Goal: Information Seeking & Learning: Learn about a topic

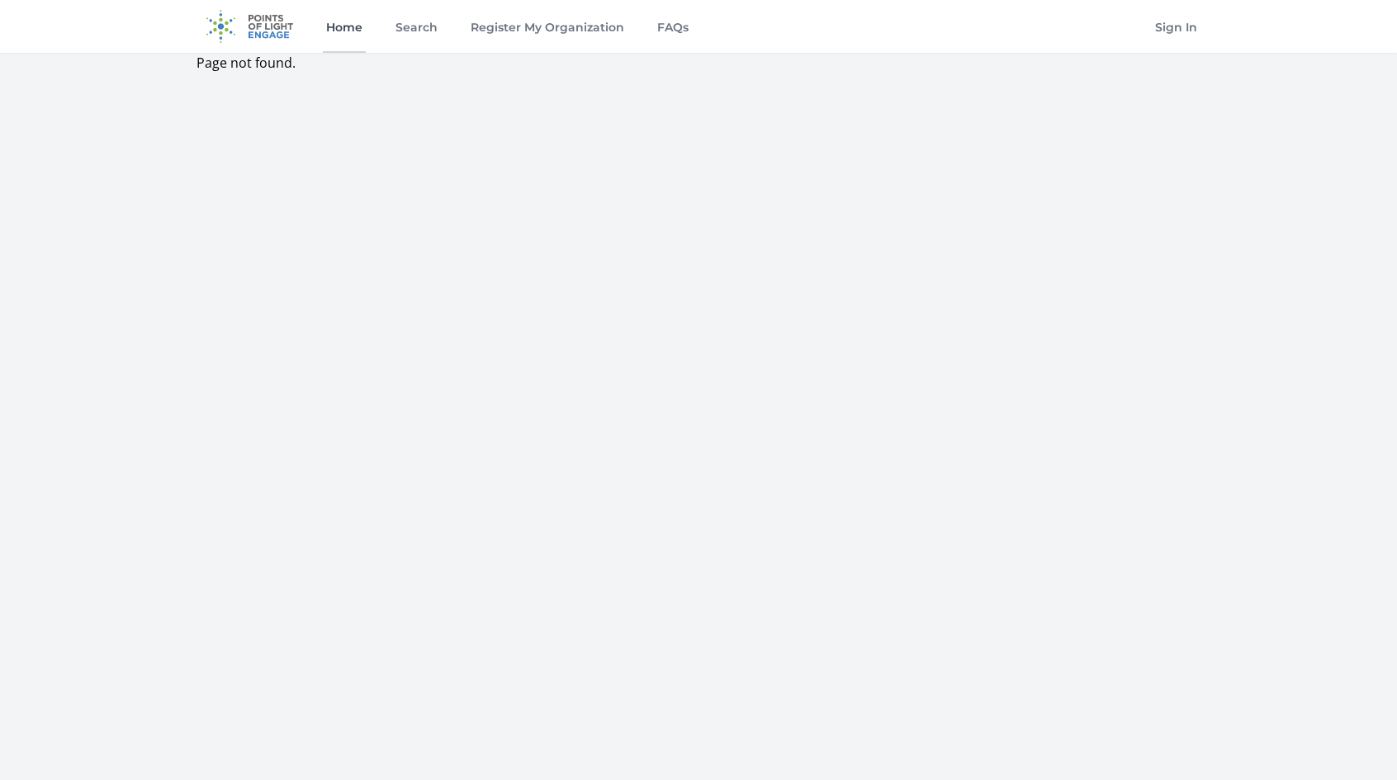
click at [360, 29] on link "Home" at bounding box center [344, 26] width 43 height 53
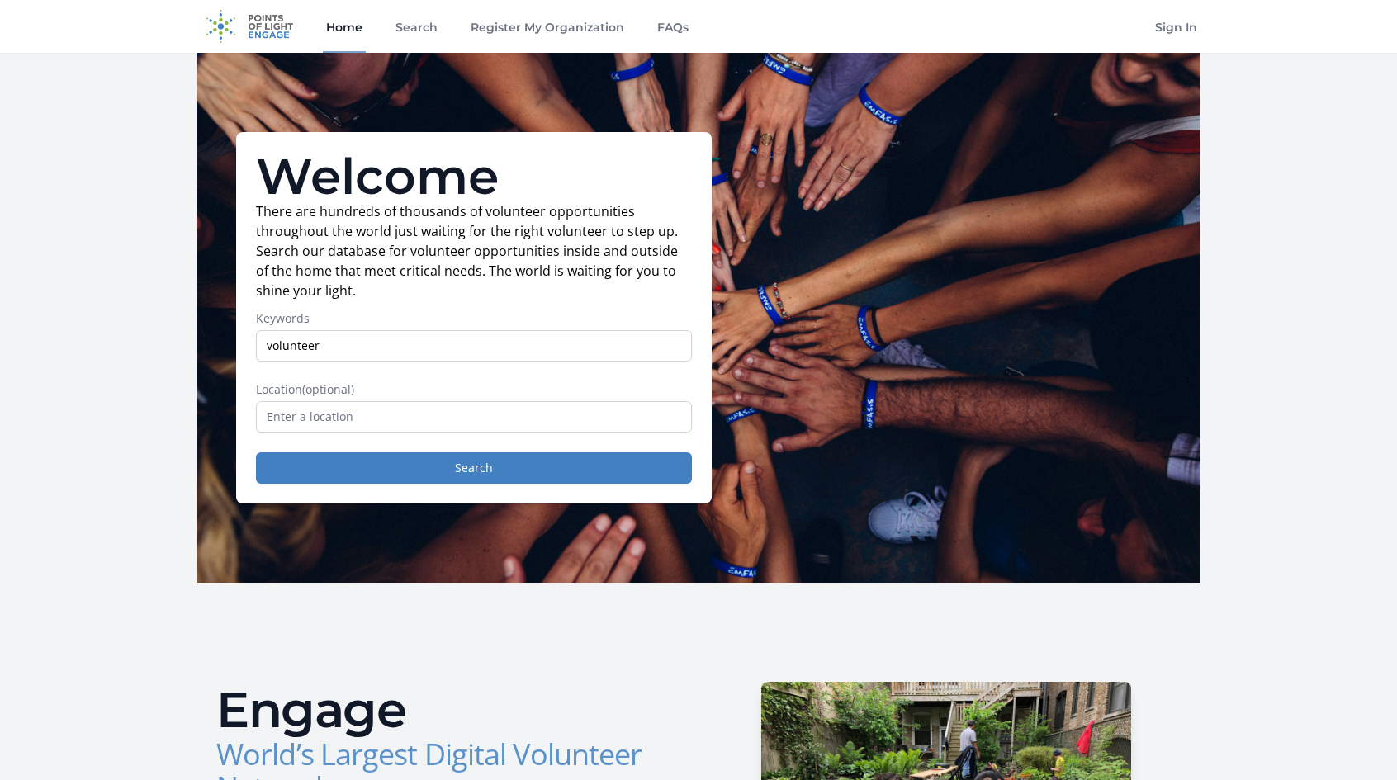
type input "volunteer"
click at [256, 453] on button "Search" at bounding box center [474, 468] width 436 height 31
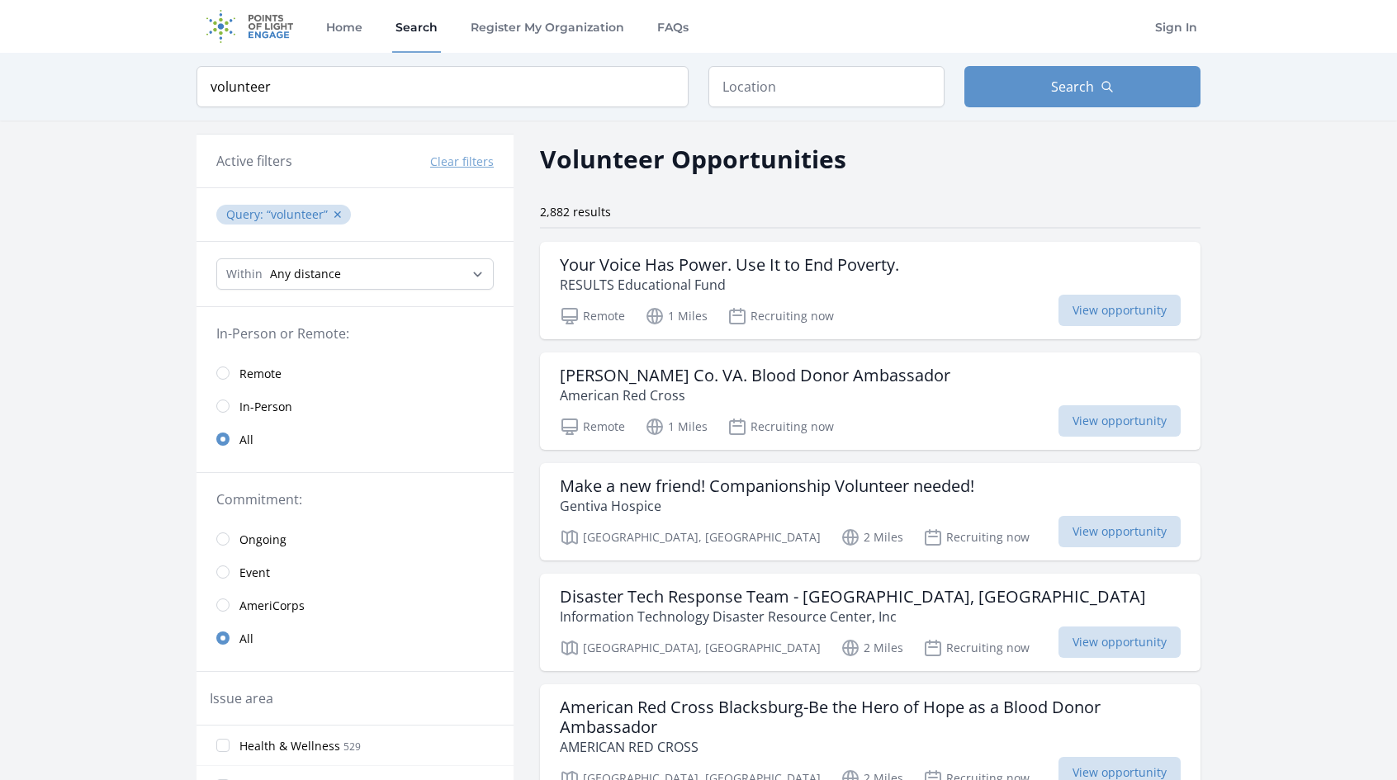
click at [256, 372] on span "Remote" at bounding box center [260, 374] width 42 height 17
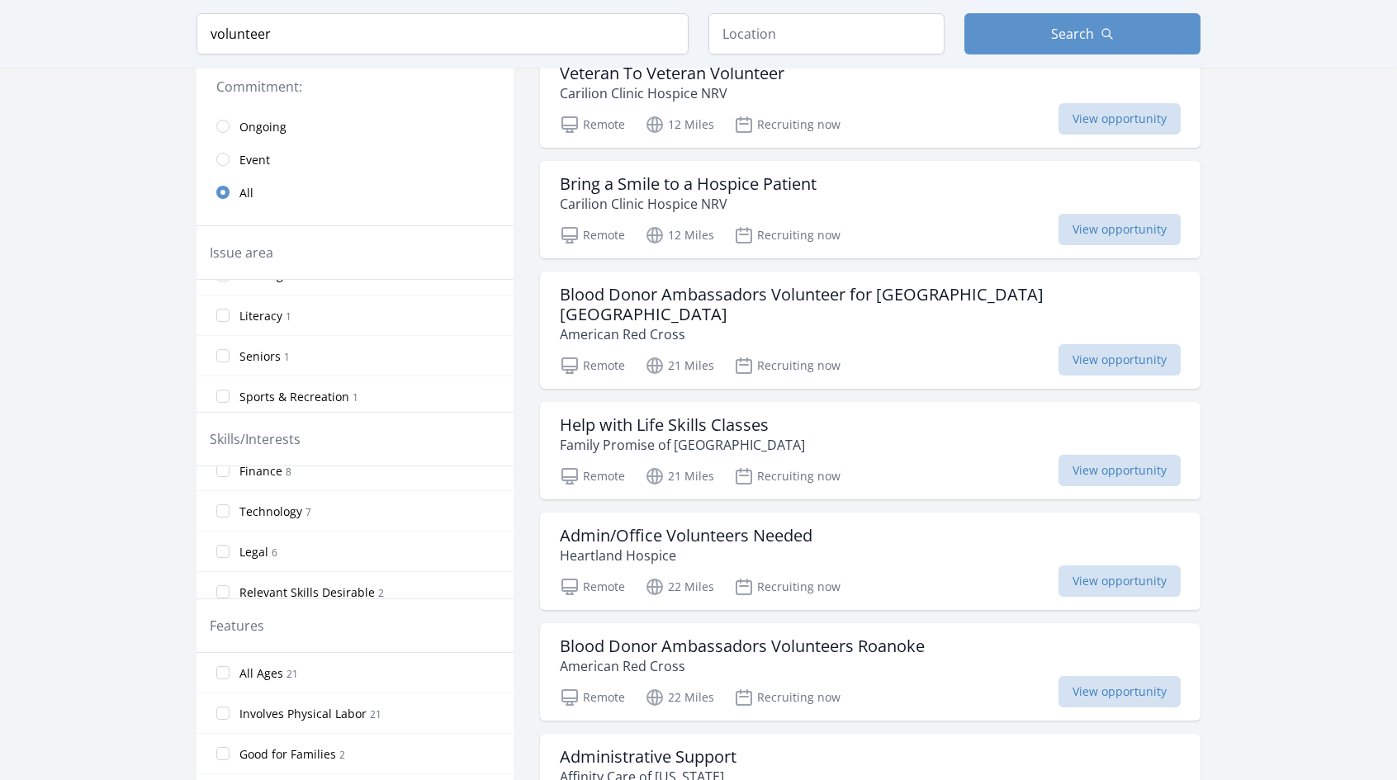
scroll to position [661, 0]
click at [292, 506] on span "Technology" at bounding box center [270, 514] width 63 height 17
click at [259, 507] on span "Technology" at bounding box center [270, 514] width 63 height 17
click at [230, 507] on input "Technology 7" at bounding box center [222, 513] width 13 height 13
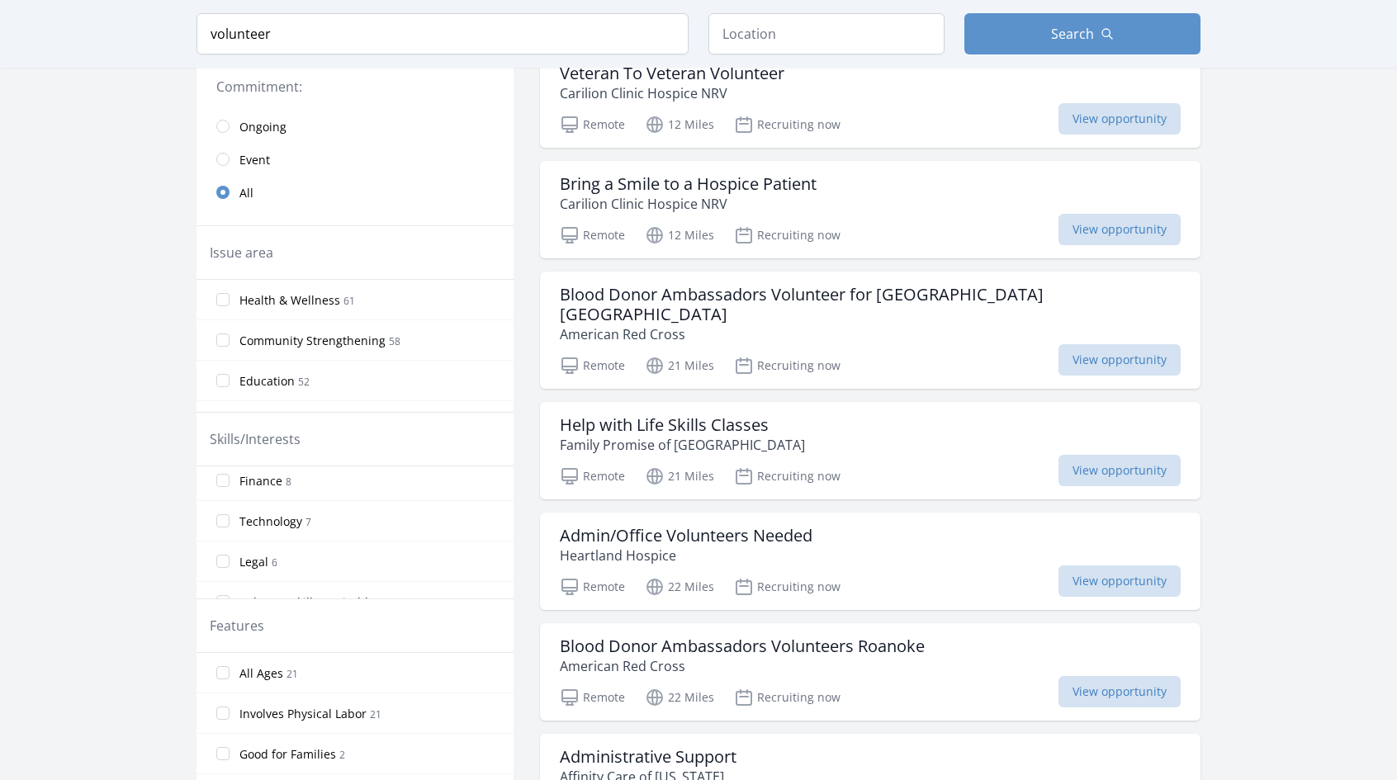
scroll to position [642, 0]
click at [227, 526] on input "Technology 7" at bounding box center [222, 532] width 13 height 13
click at [220, 526] on input "Technology 7" at bounding box center [222, 532] width 13 height 13
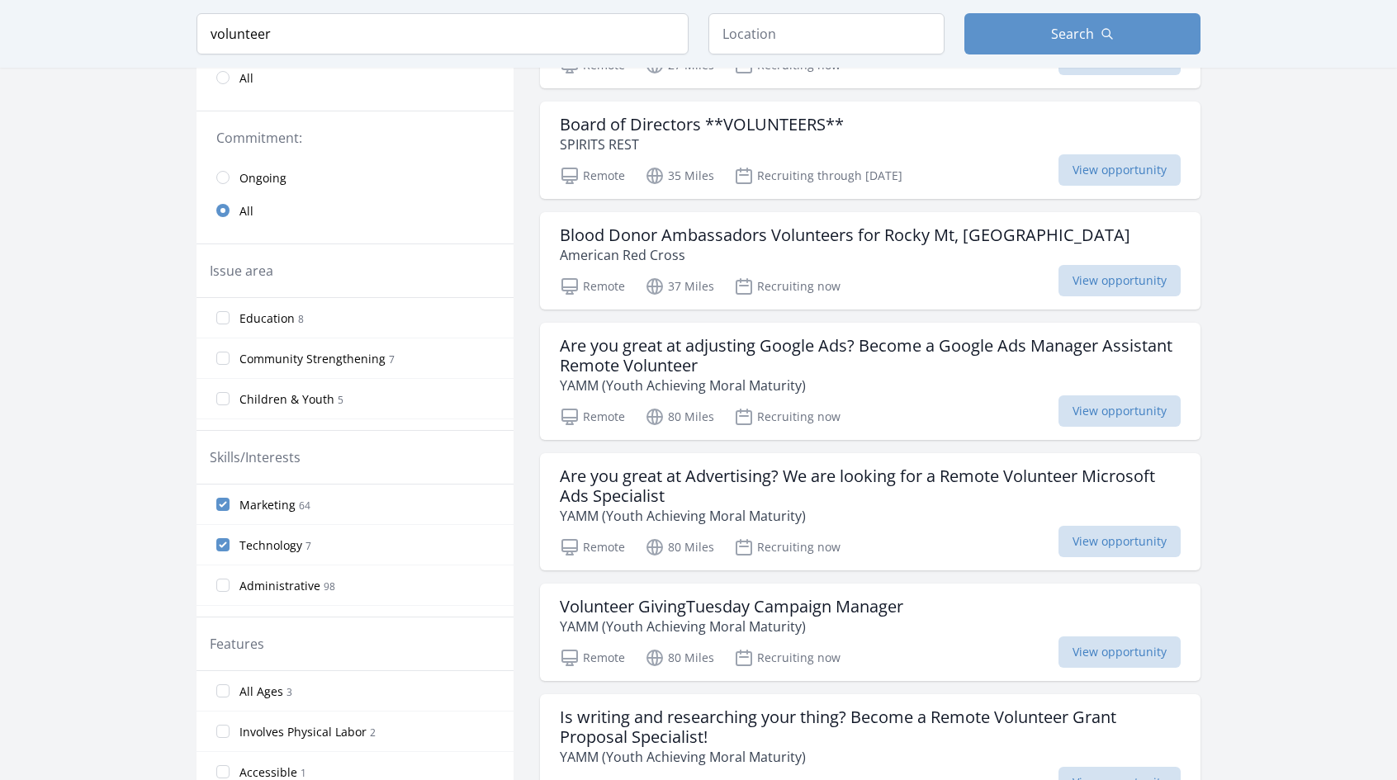
scroll to position [413, 0]
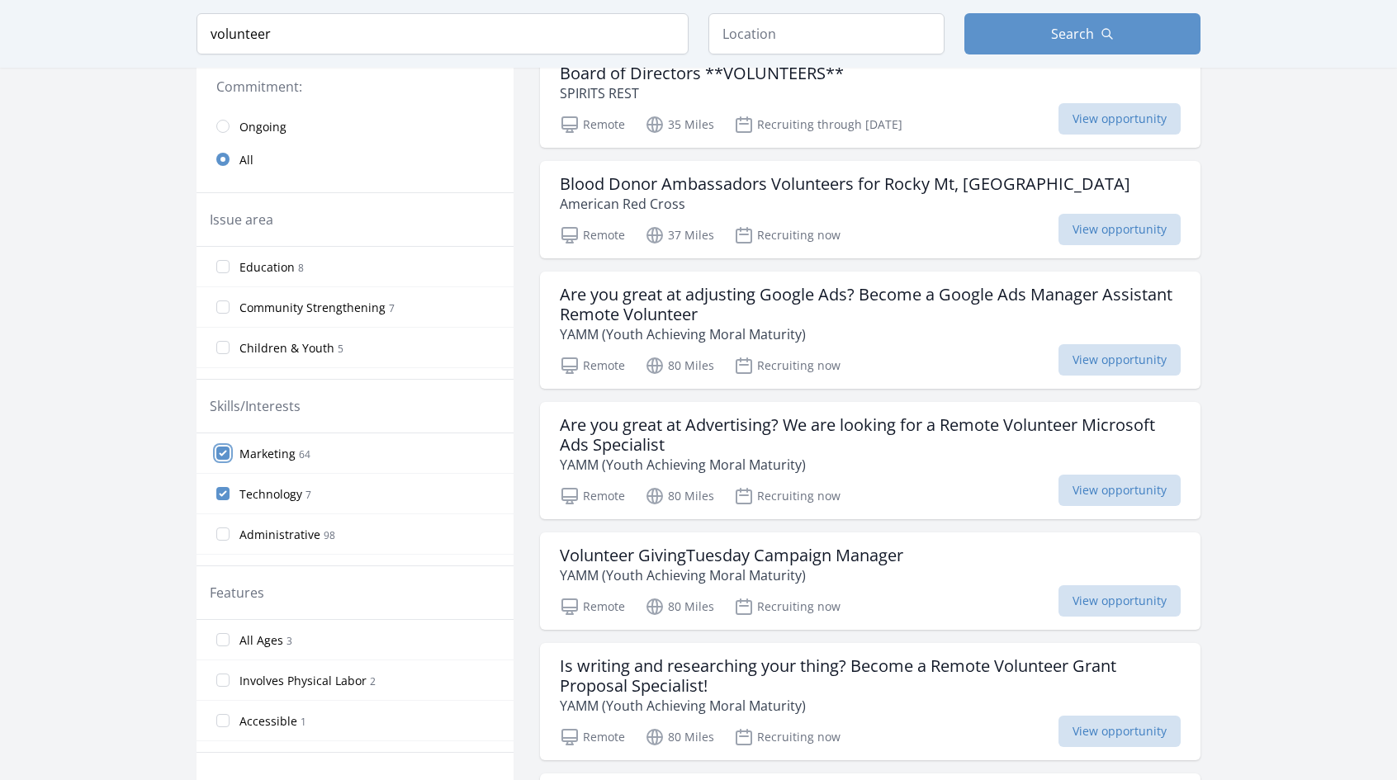
click at [225, 453] on input "Marketing 64" at bounding box center [222, 453] width 13 height 13
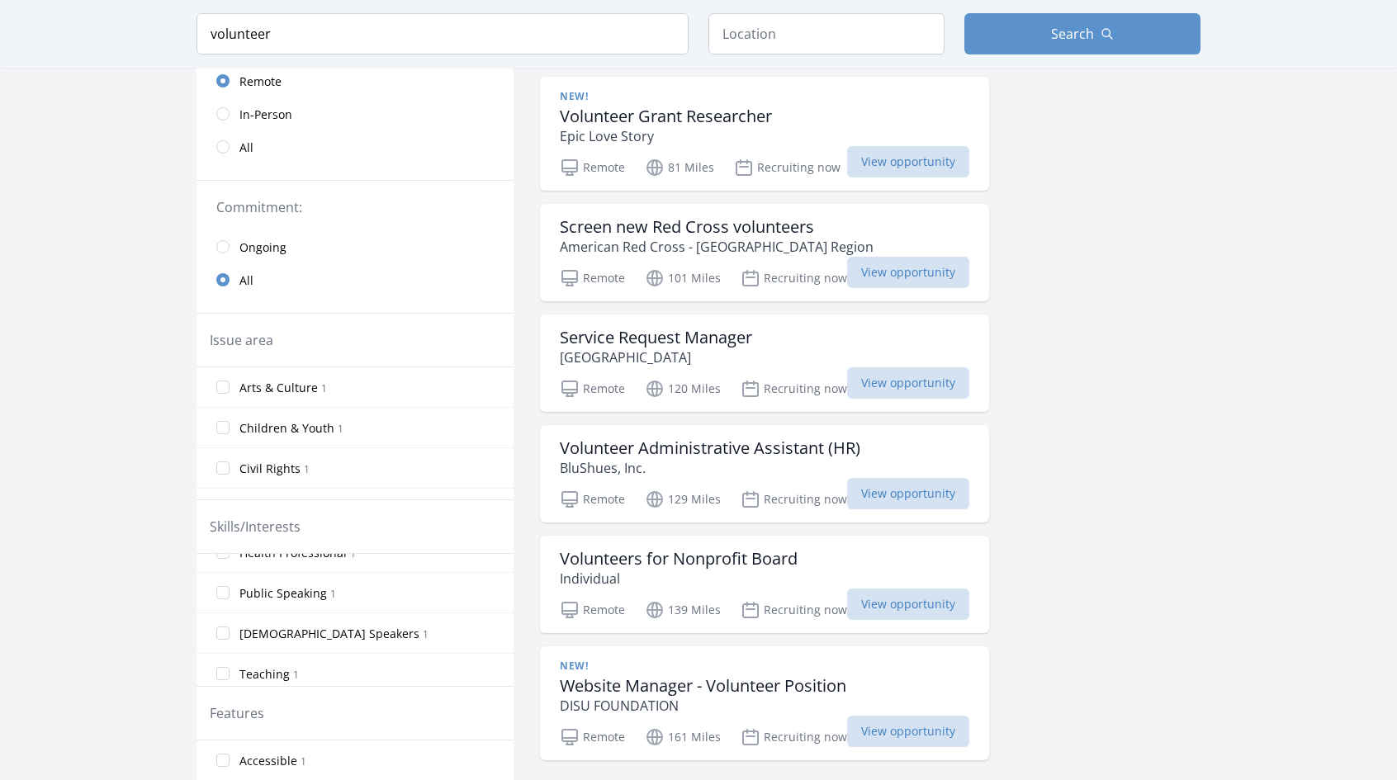
scroll to position [248, 0]
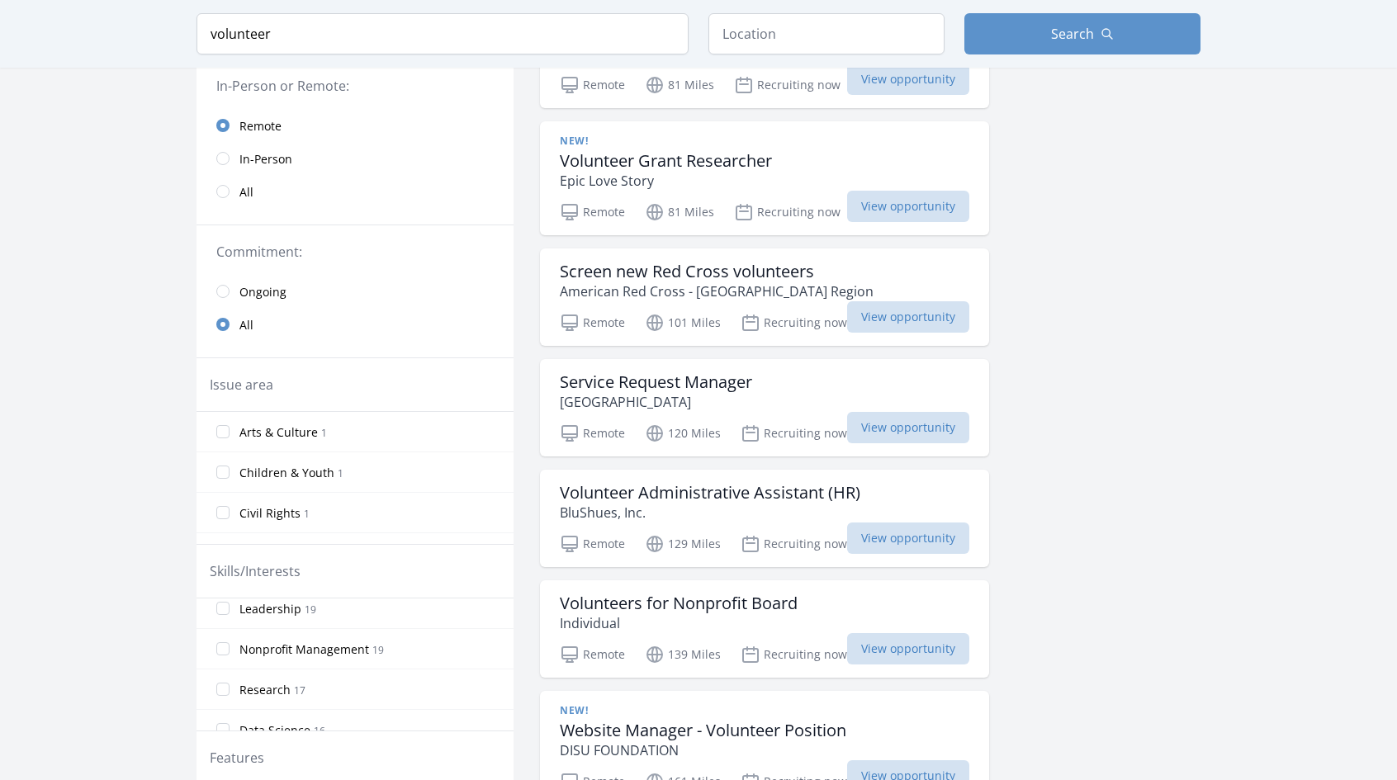
click at [283, 723] on span "Data Science" at bounding box center [274, 731] width 71 height 17
click at [230, 723] on input "Data Science 16" at bounding box center [222, 729] width 13 height 13
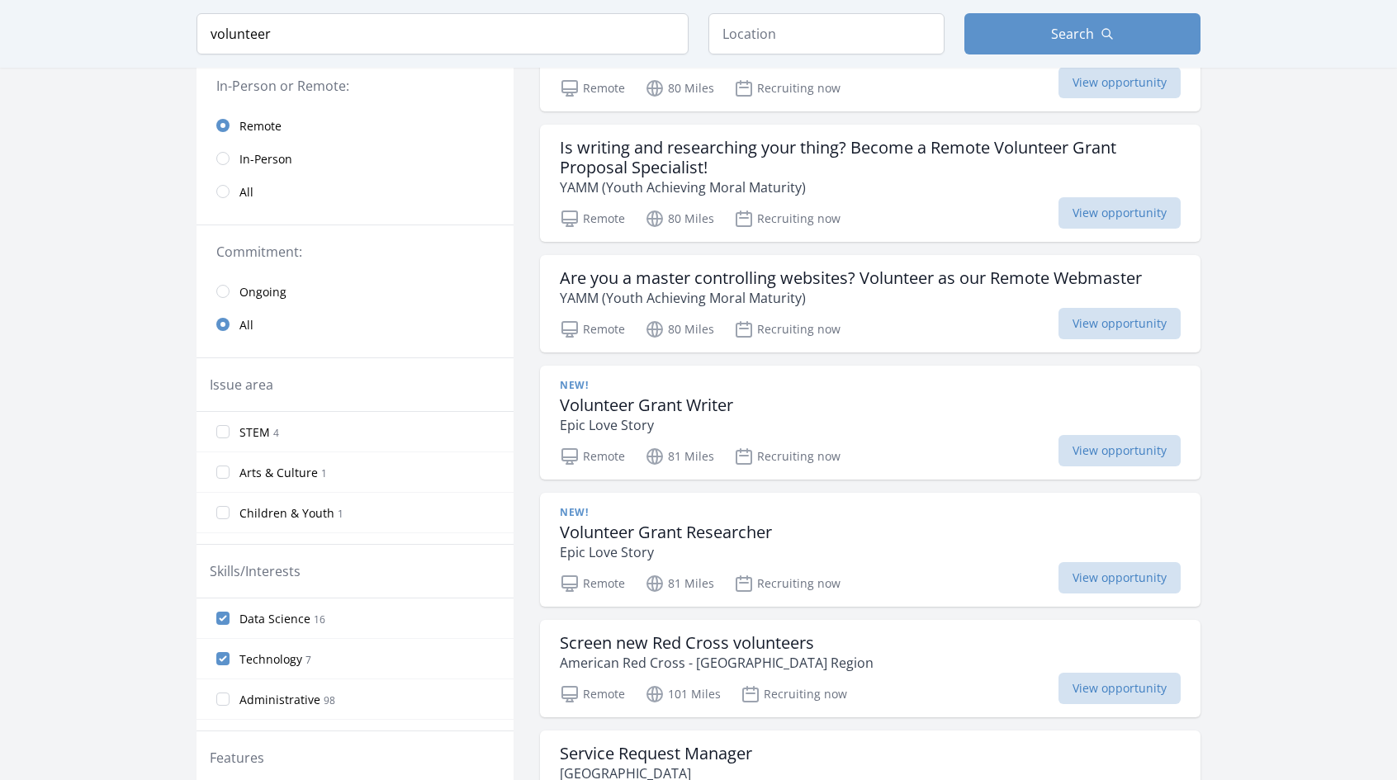
click at [251, 657] on span "Technology" at bounding box center [270, 660] width 63 height 17
click at [230, 657] on input "Technology 7" at bounding box center [222, 658] width 13 height 13
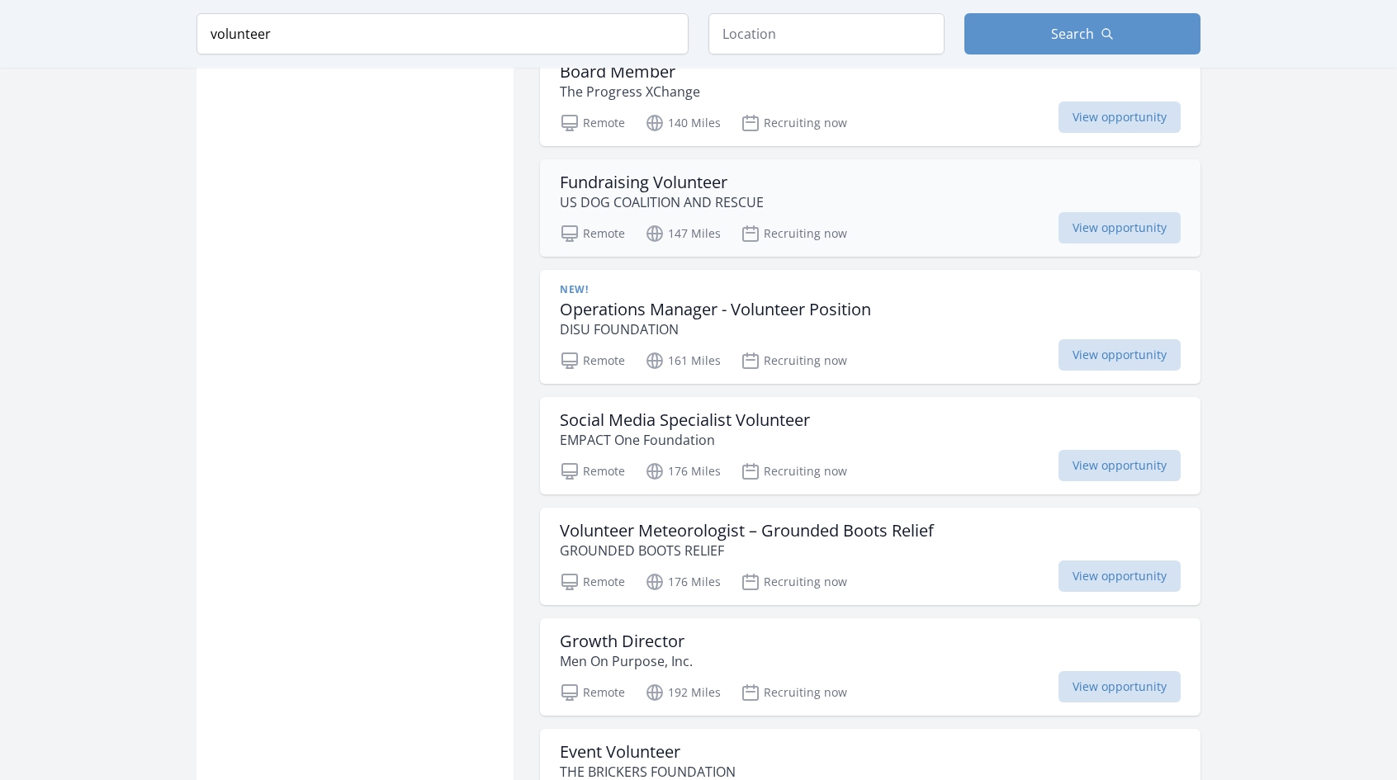
scroll to position [1239, 0]
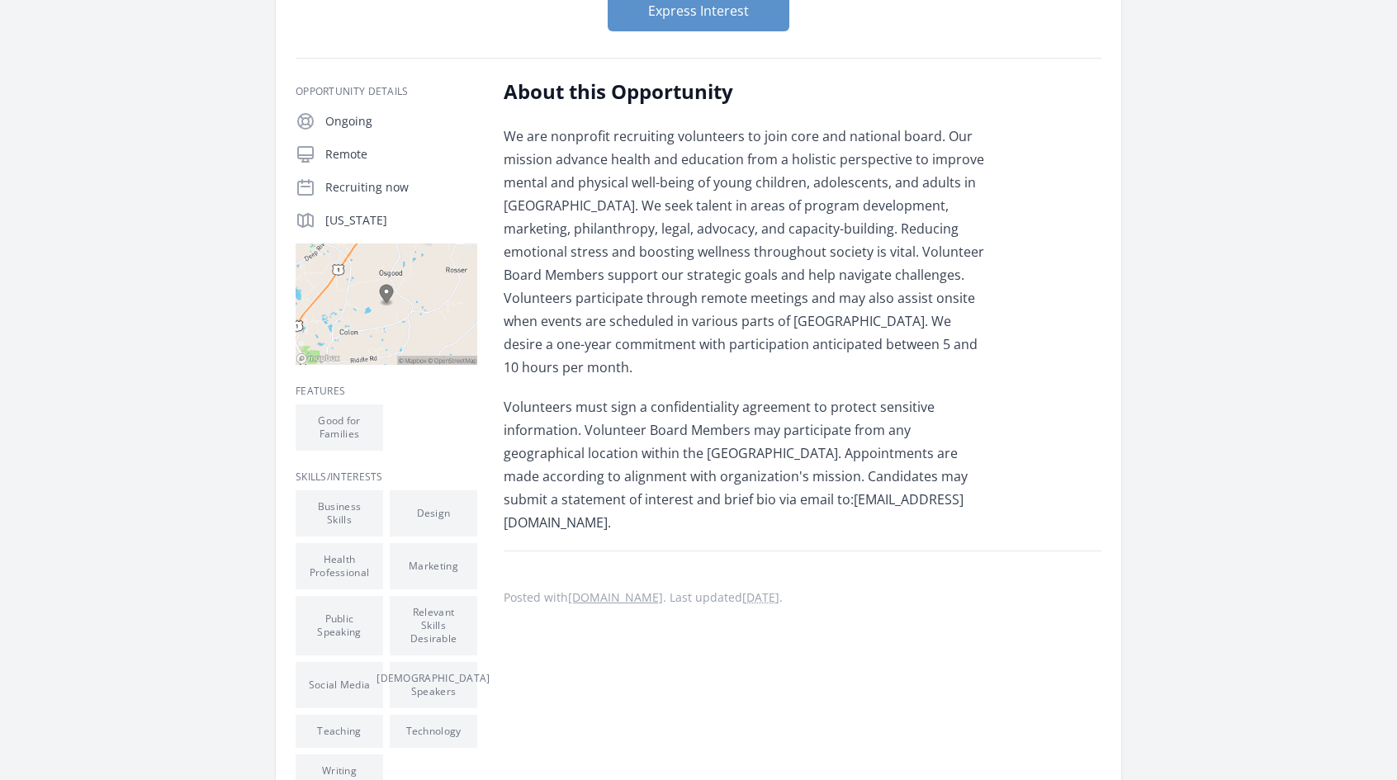
scroll to position [165, 0]
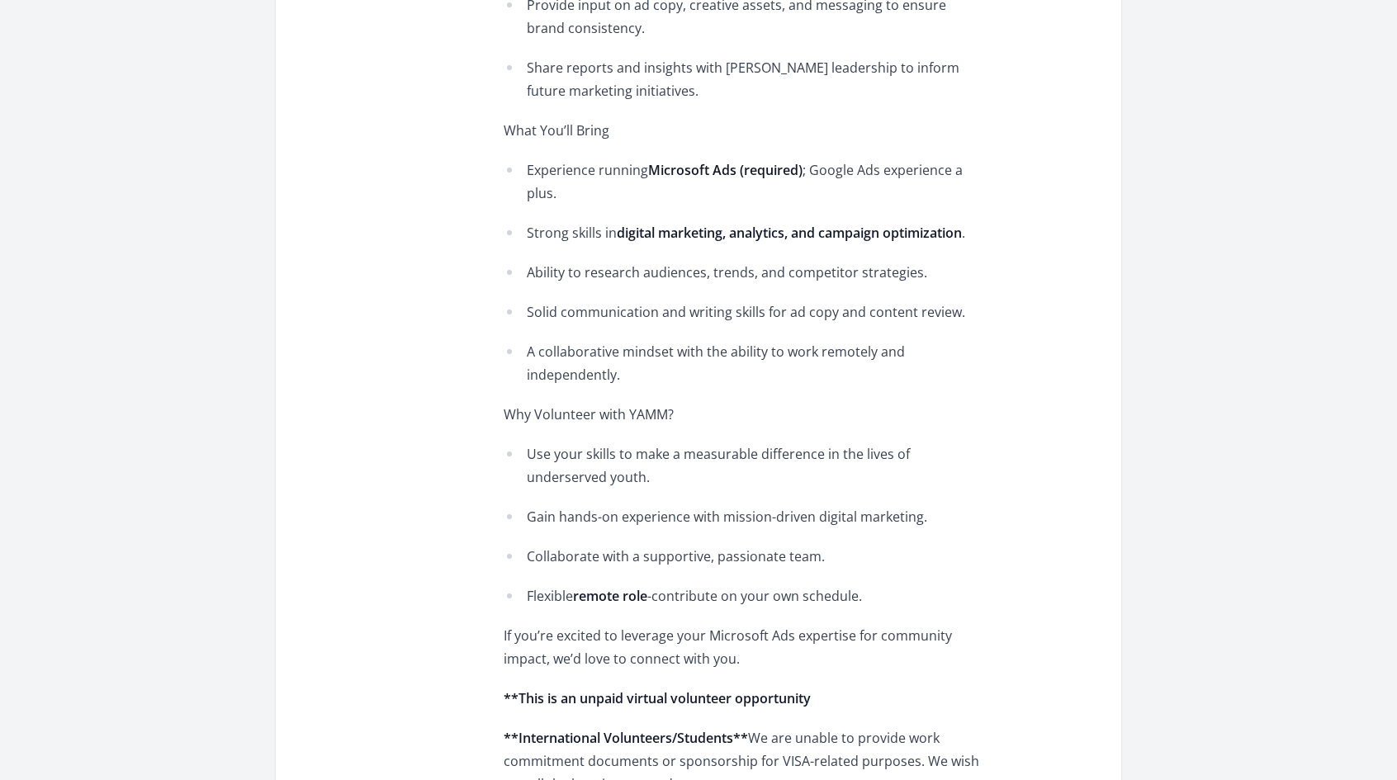
scroll to position [1074, 0]
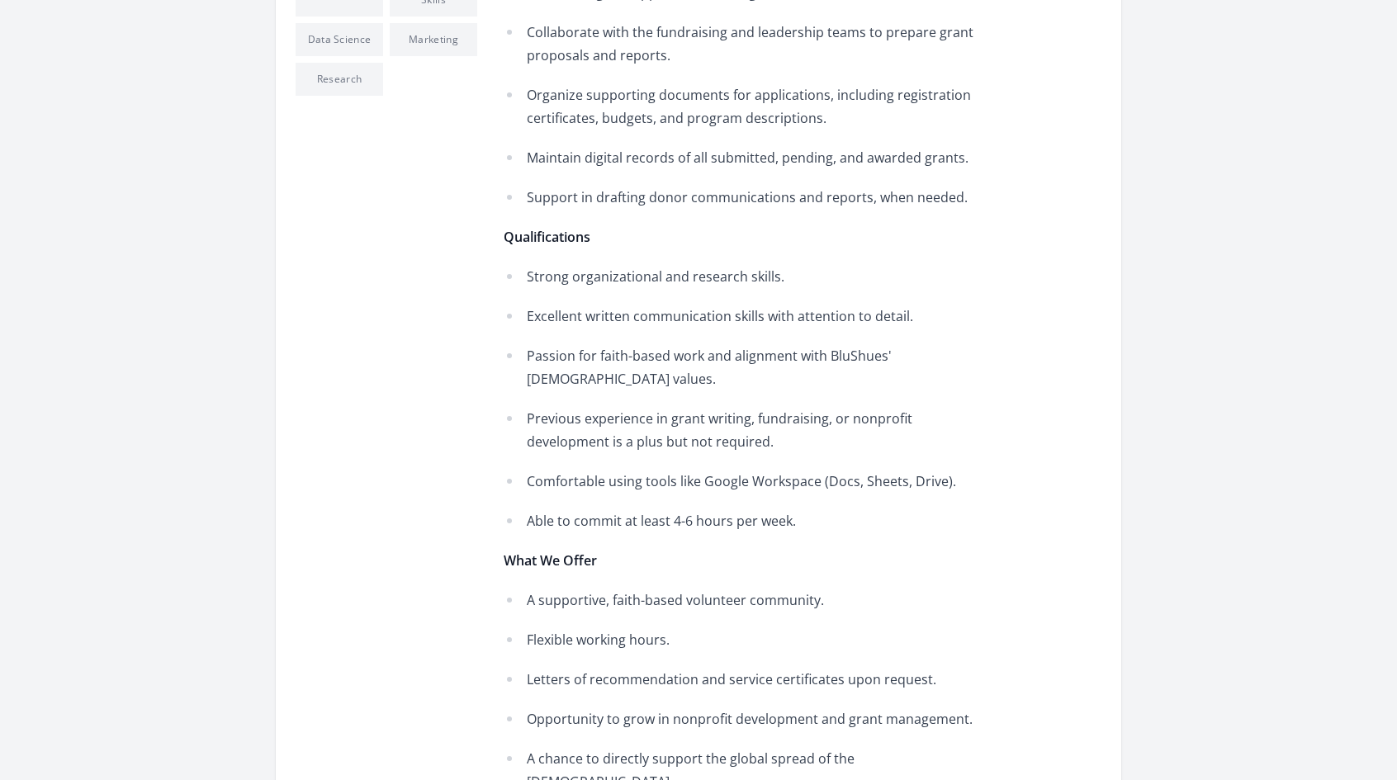
scroll to position [661, 0]
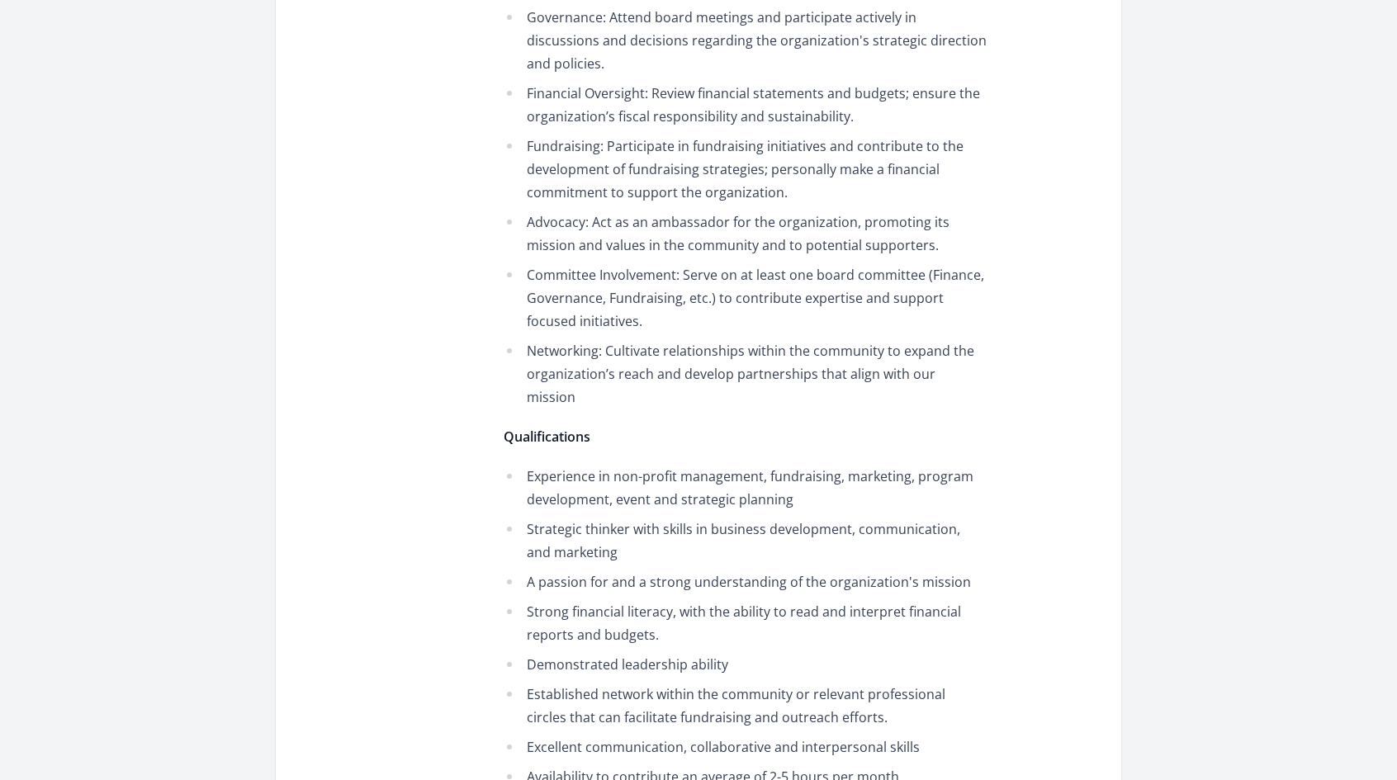
scroll to position [743, 0]
